Goal: Task Accomplishment & Management: Manage account settings

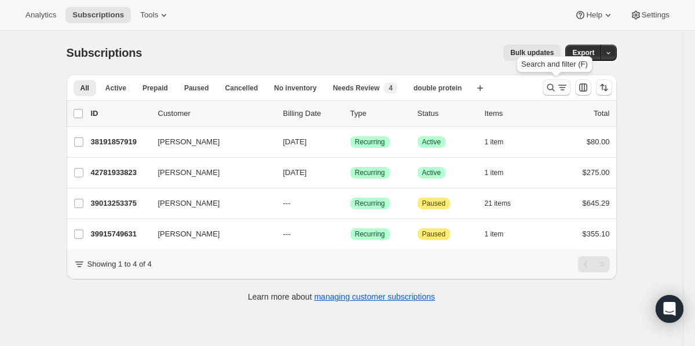
click at [558, 93] on icon "Search and filter results" at bounding box center [562, 88] width 12 height 12
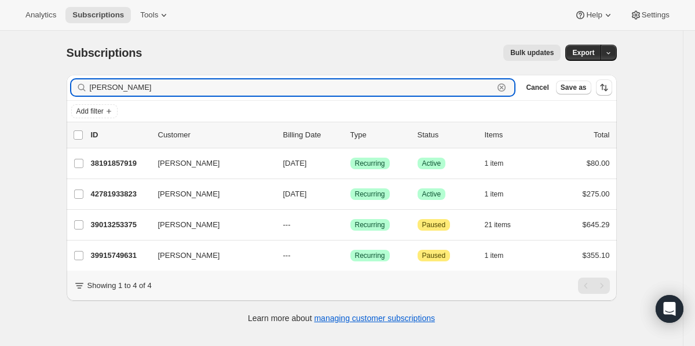
click at [500, 87] on icon "button" at bounding box center [502, 88] width 12 height 12
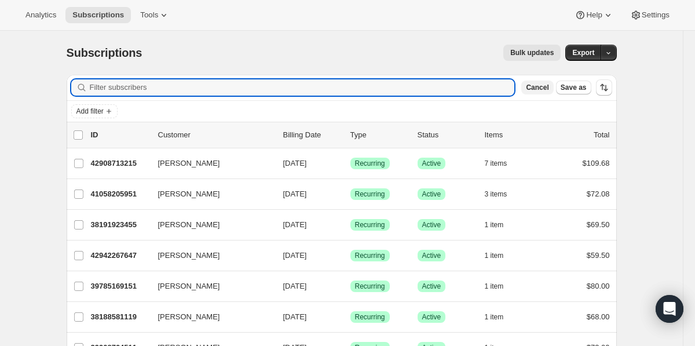
click at [534, 90] on span "Cancel" at bounding box center [537, 87] width 23 height 9
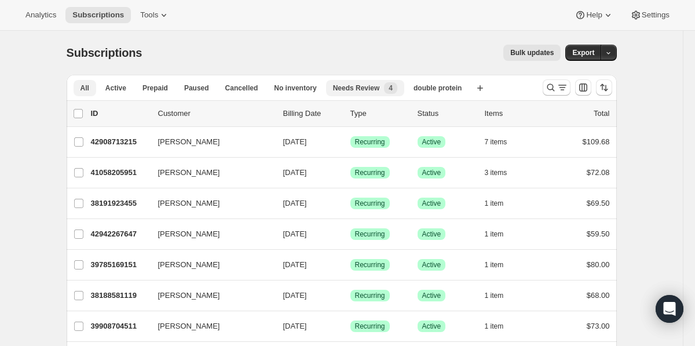
click at [361, 90] on span "Needs Review" at bounding box center [356, 87] width 47 height 9
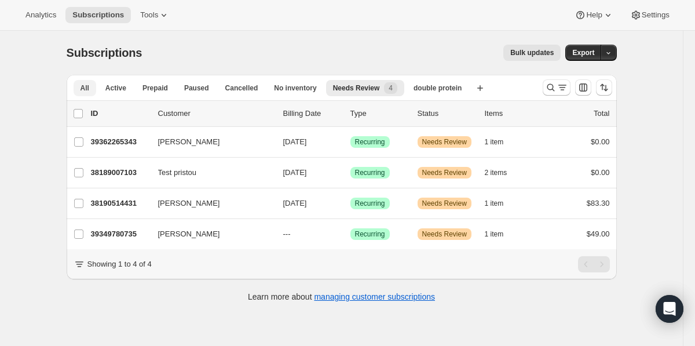
click at [87, 89] on span "All" at bounding box center [84, 87] width 9 height 9
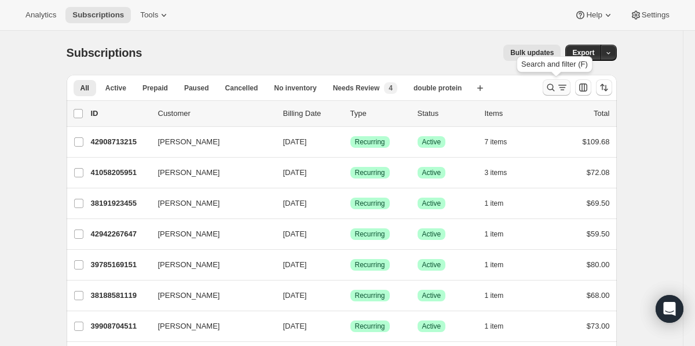
click at [544, 93] on button "Search and filter results" at bounding box center [557, 87] width 28 height 16
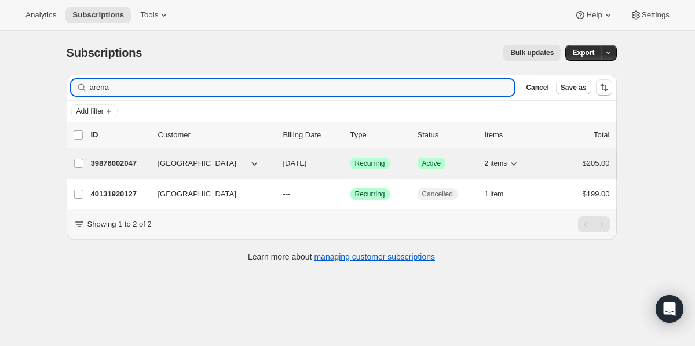
type input "arena"
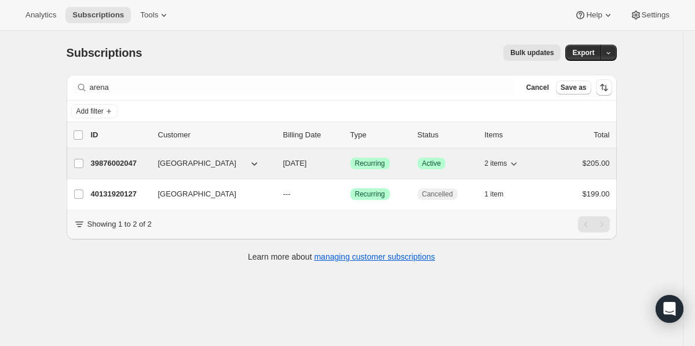
click at [121, 163] on p "39876002047" at bounding box center [120, 163] width 58 height 12
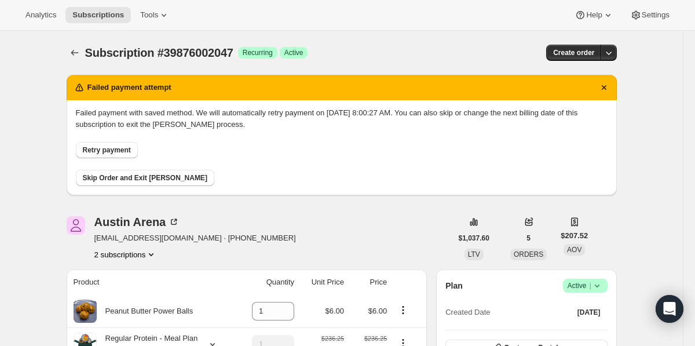
click at [115, 151] on span "Retry payment" at bounding box center [107, 149] width 48 height 9
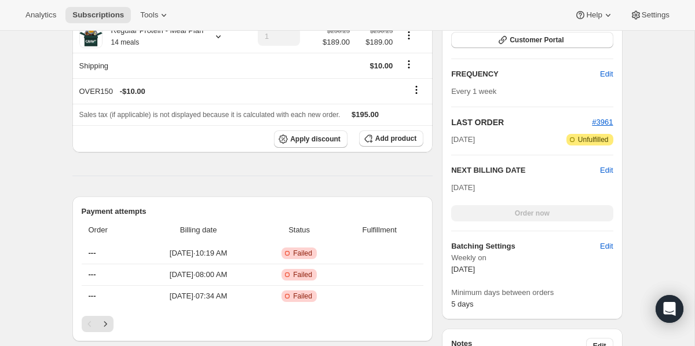
scroll to position [325, 0]
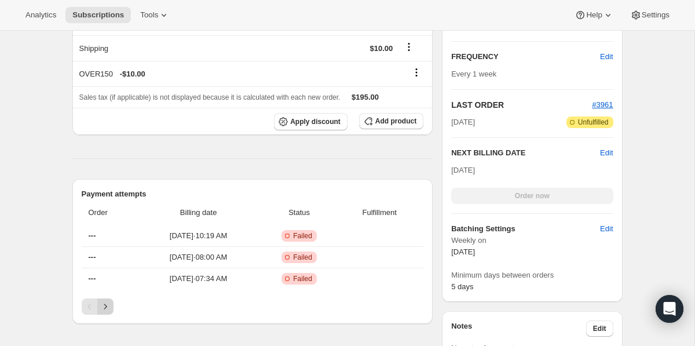
click at [104, 312] on icon "Next" at bounding box center [106, 306] width 12 height 12
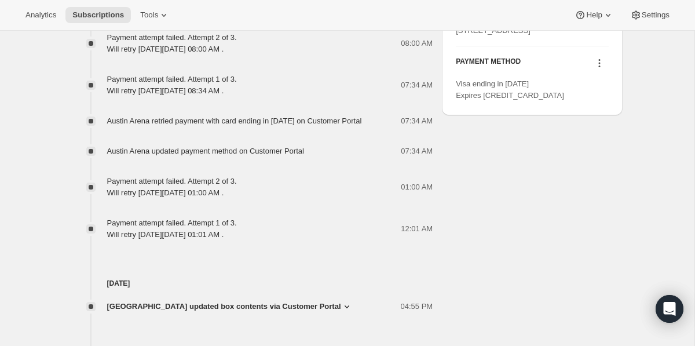
scroll to position [776, 0]
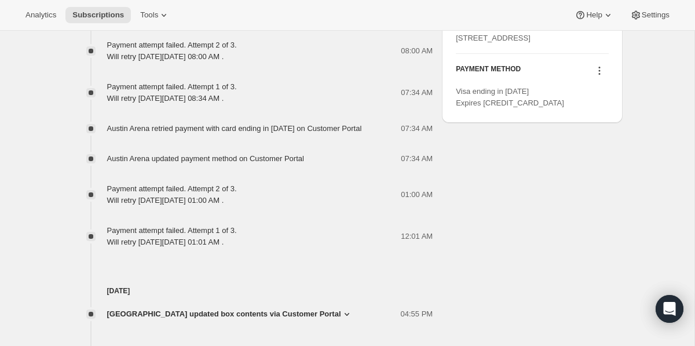
click at [599, 76] on icon at bounding box center [599, 71] width 12 height 12
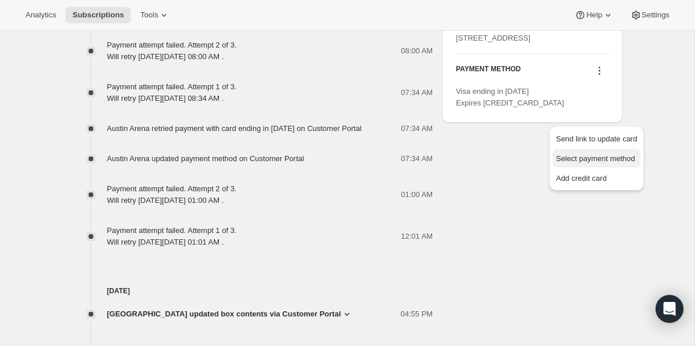
click at [599, 162] on span "Select payment method" at bounding box center [595, 158] width 79 height 9
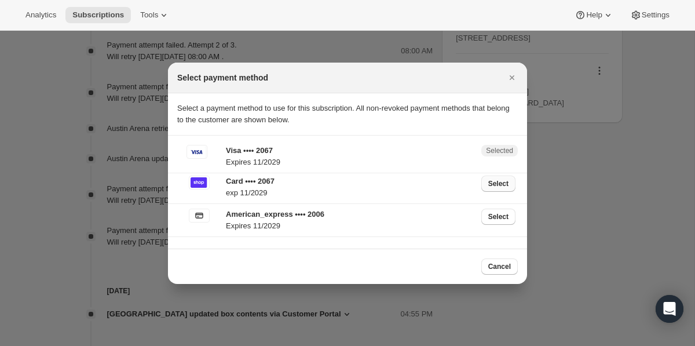
click at [510, 186] on button "Select" at bounding box center [498, 183] width 34 height 16
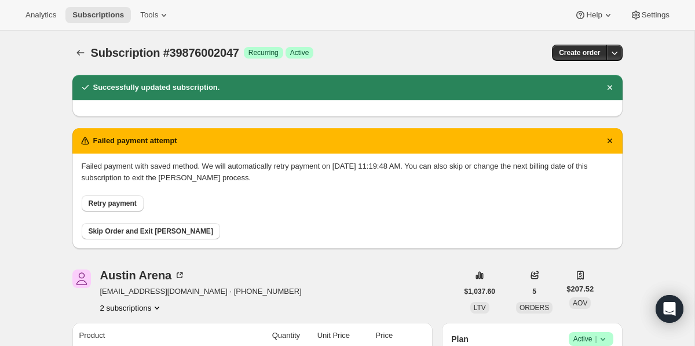
click at [120, 206] on span "Retry payment" at bounding box center [113, 203] width 48 height 9
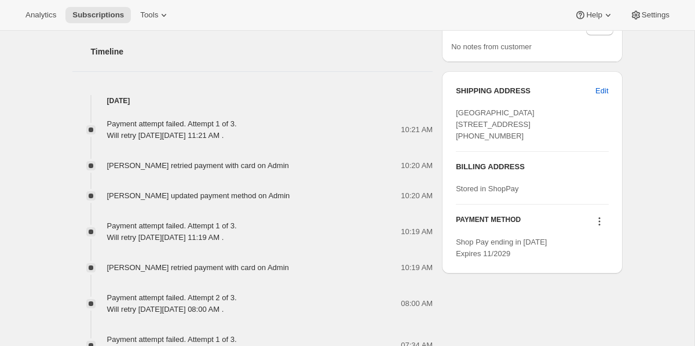
scroll to position [652, 0]
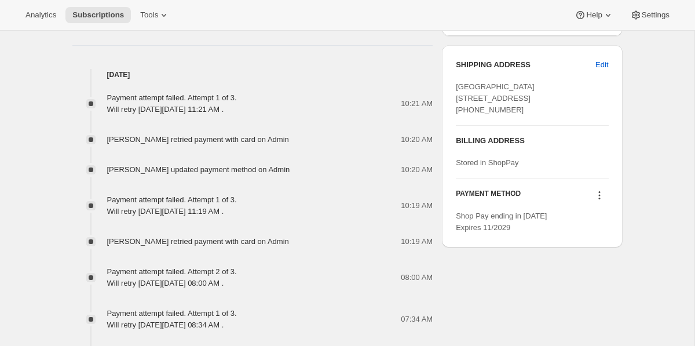
click at [601, 201] on icon at bounding box center [599, 195] width 12 height 12
click at [603, 256] on span "Select payment method" at bounding box center [595, 259] width 79 height 9
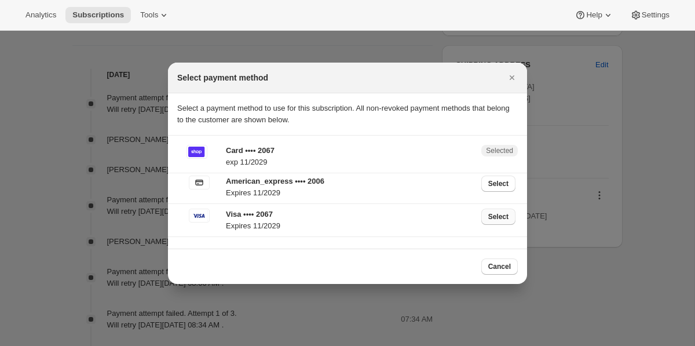
click at [498, 220] on span "Select" at bounding box center [498, 216] width 20 height 9
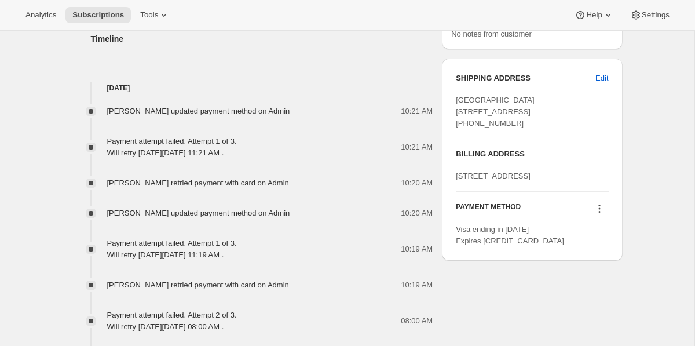
scroll to position [692, 0]
click at [600, 214] on icon at bounding box center [599, 208] width 12 height 12
click at [600, 291] on span "Select payment method" at bounding box center [595, 295] width 79 height 9
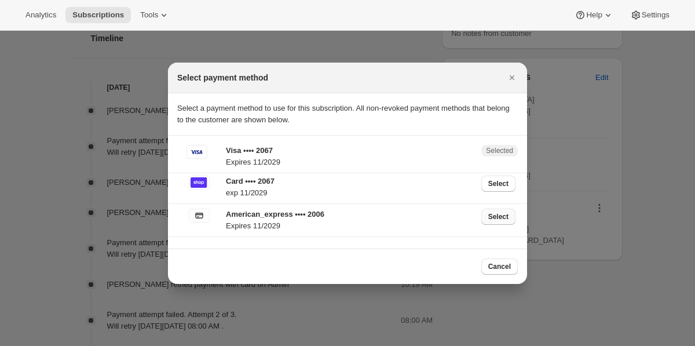
click at [506, 221] on span "Select" at bounding box center [498, 216] width 20 height 9
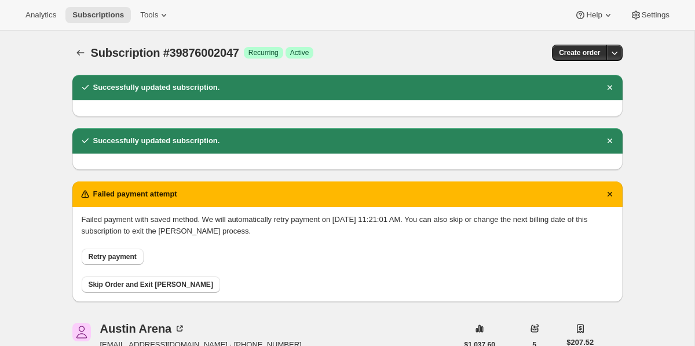
click at [117, 256] on span "Retry payment" at bounding box center [113, 256] width 48 height 9
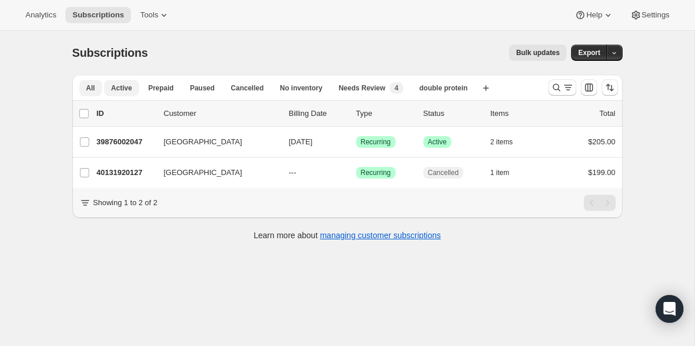
click at [126, 89] on span "Active" at bounding box center [121, 87] width 21 height 9
